Goal: Book appointment/travel/reservation

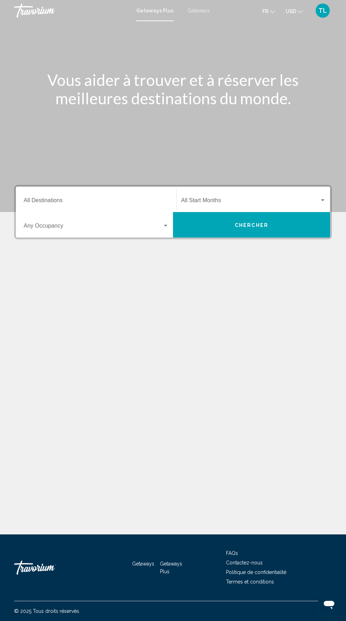
click at [58, 229] on span "Search widget" at bounding box center [93, 227] width 139 height 6
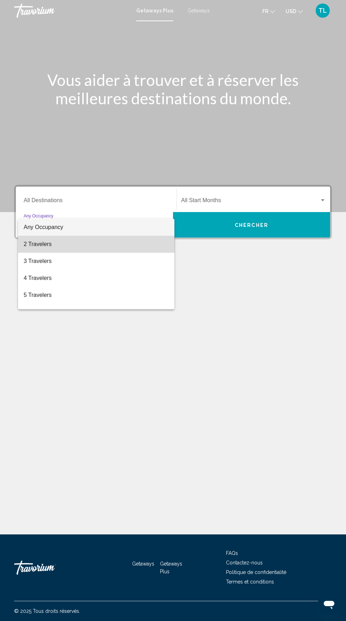
click at [34, 243] on span "2 Travelers" at bounding box center [96, 244] width 145 height 17
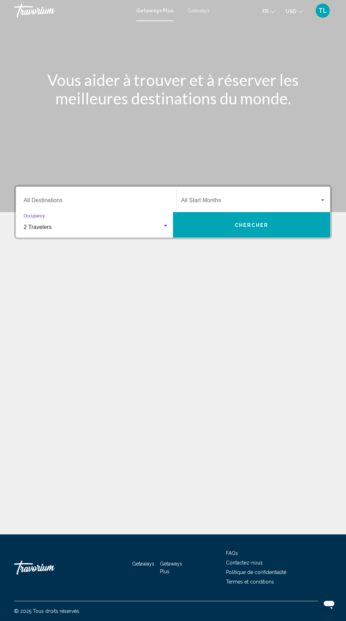
click at [284, 201] on span "Search widget" at bounding box center [250, 202] width 138 height 6
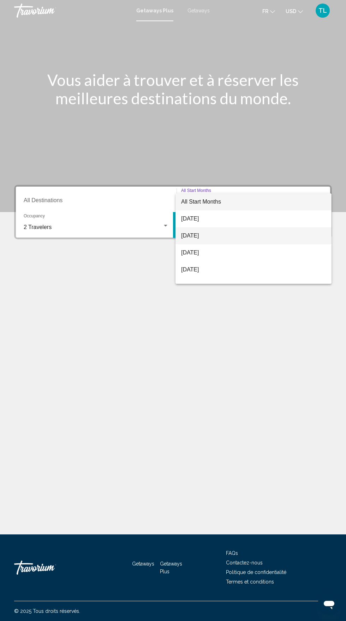
click at [246, 238] on span "[DATE]" at bounding box center [253, 235] width 145 height 17
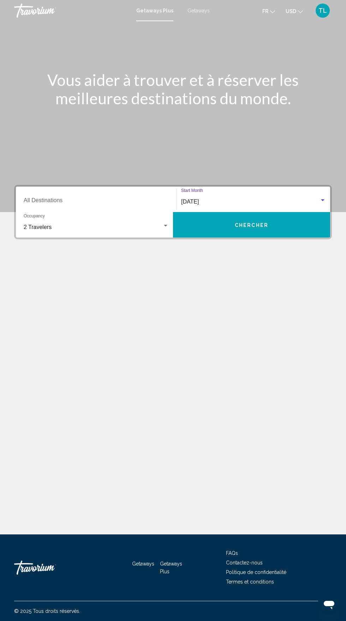
scroll to position [6, 0]
click at [281, 199] on div "[DATE]" at bounding box center [250, 202] width 138 height 6
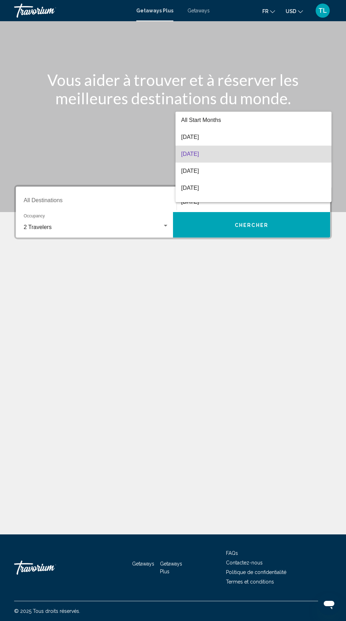
scroll to position [54, 0]
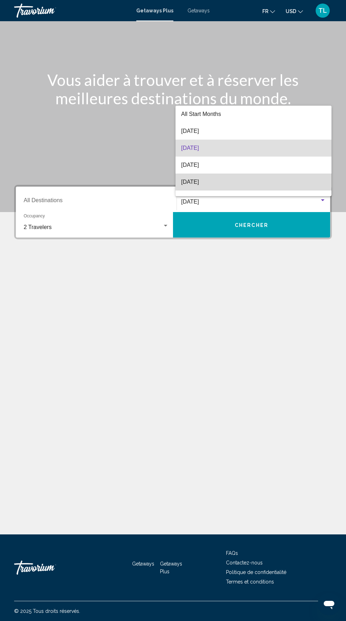
click at [266, 183] on span "[DATE]" at bounding box center [253, 181] width 145 height 17
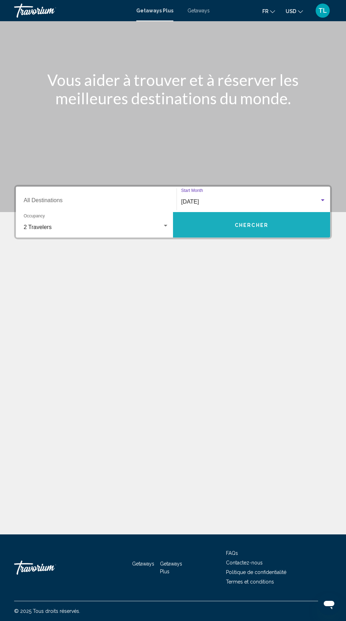
click at [282, 212] on button "Chercher" at bounding box center [251, 224] width 157 height 25
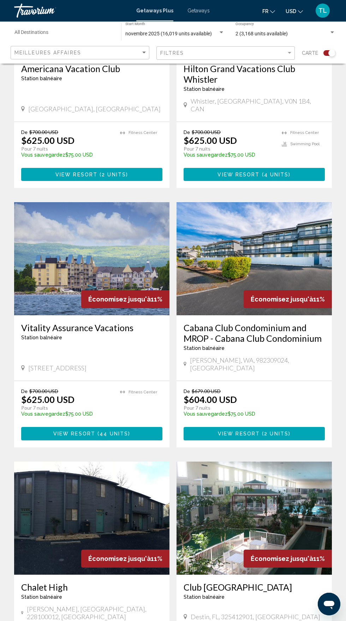
scroll to position [1159, 0]
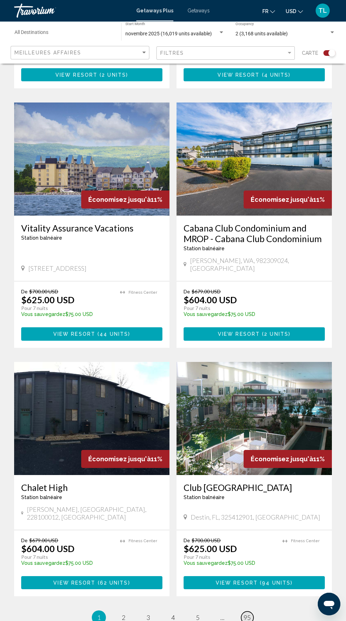
click at [252, 611] on link "page 95" at bounding box center [247, 617] width 12 height 12
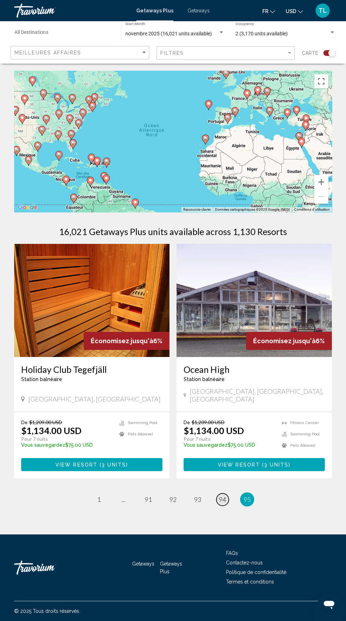
click at [223, 495] on span "94" at bounding box center [222, 499] width 7 height 8
